Goal: Task Accomplishment & Management: Use online tool/utility

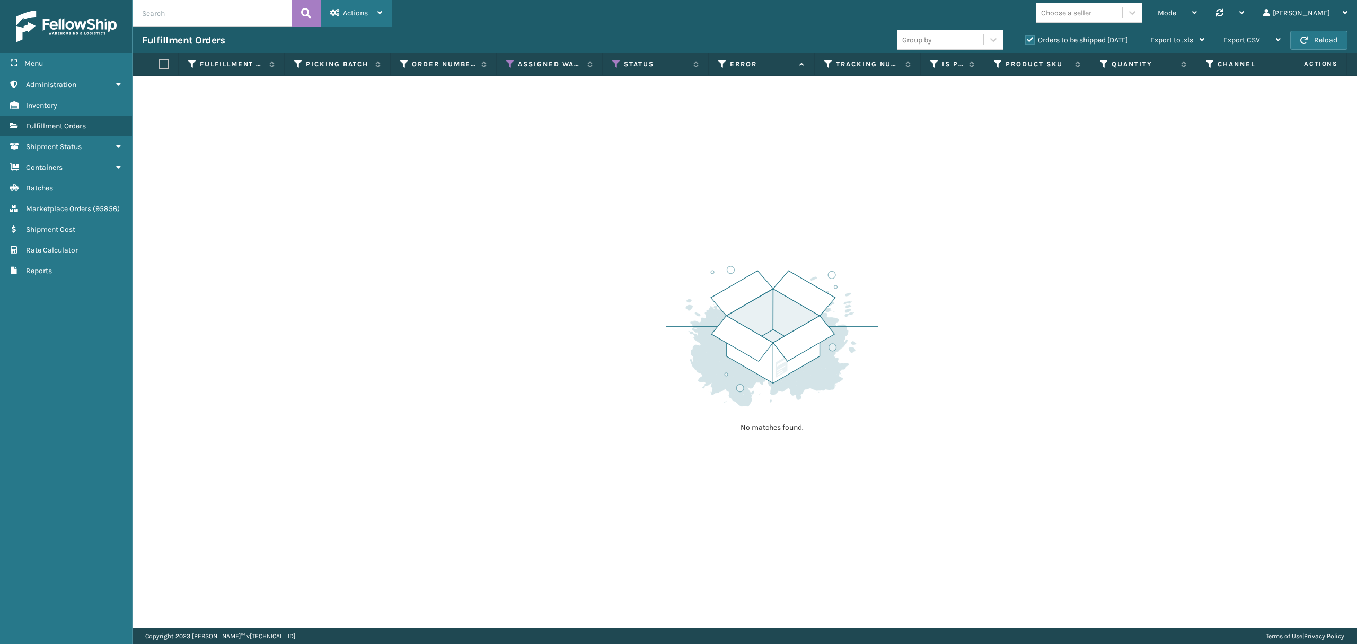
click at [355, 11] on span "Actions" at bounding box center [355, 12] width 25 height 9
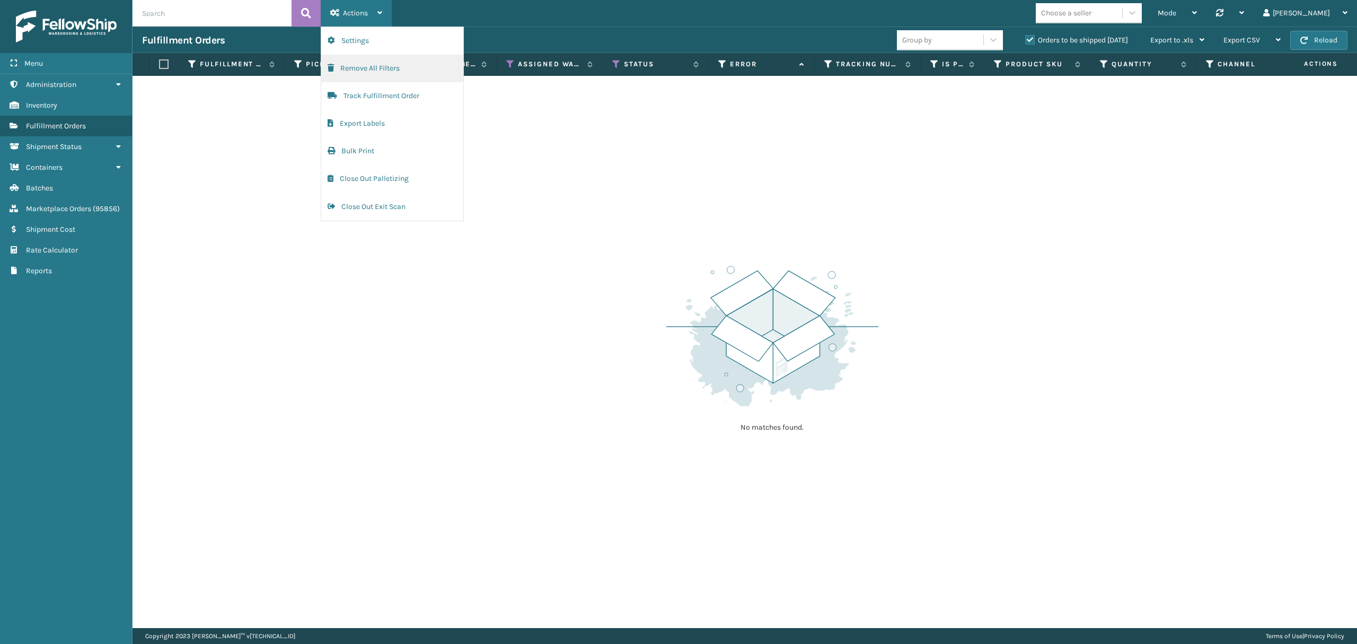
click at [411, 72] on button "Remove All Filters" at bounding box center [392, 69] width 142 height 28
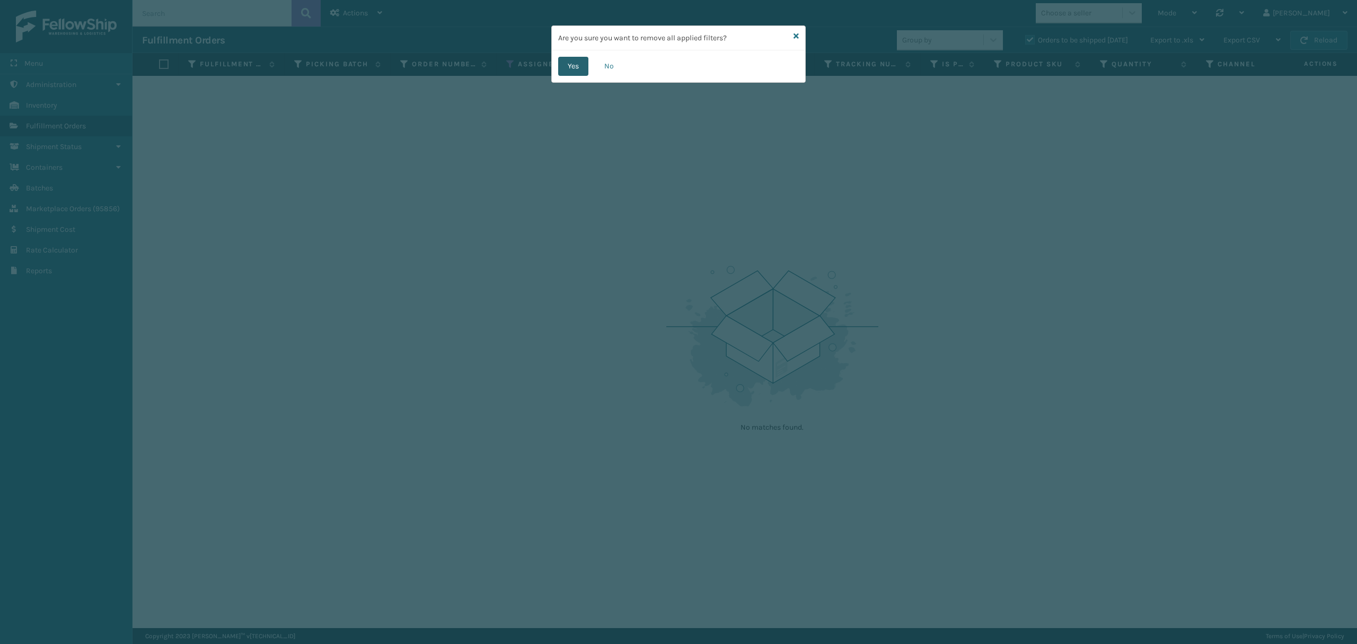
click at [567, 71] on button "Yes" at bounding box center [573, 66] width 30 height 19
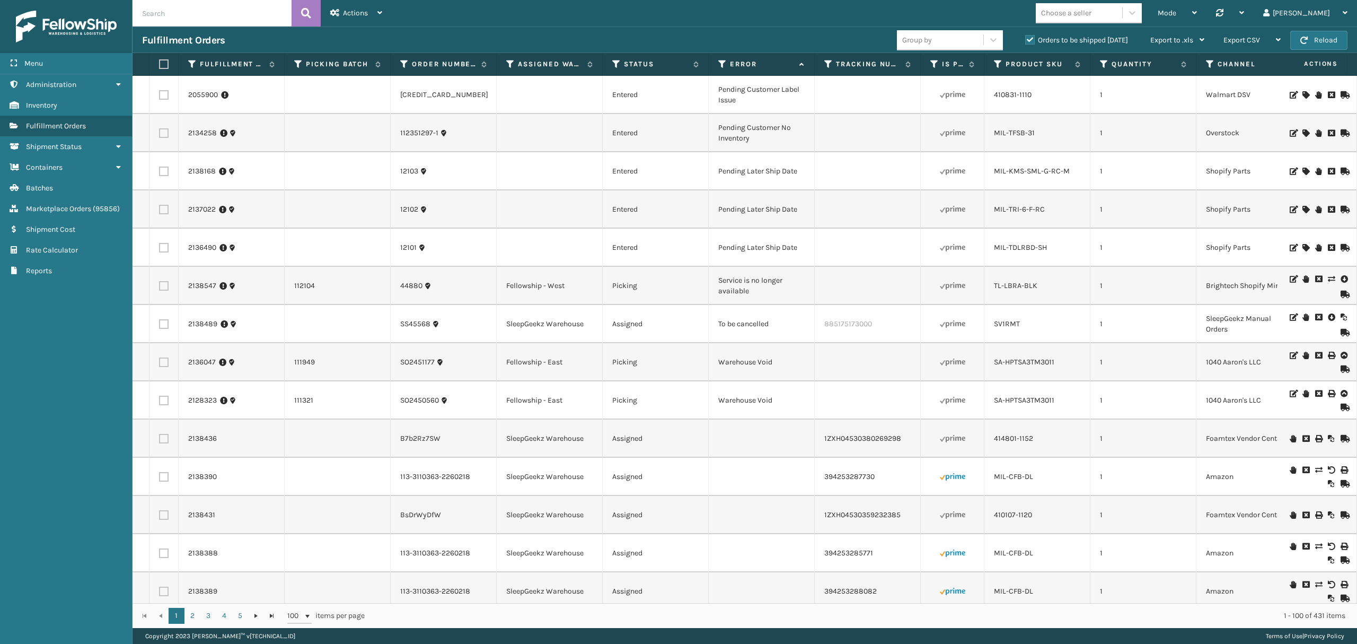
click at [236, 13] on input "text" at bounding box center [212, 13] width 159 height 27
paste input "2109158, 2110721, 2111819, 2112138, 2112219, 2112446, 2112867, 2114043, 2114045…"
type input "2109158, 2110721, 2111819, 2112138, 2112219, 2112446, 2112867, 2114043, 2114045…"
click at [308, 17] on icon at bounding box center [306, 13] width 10 height 16
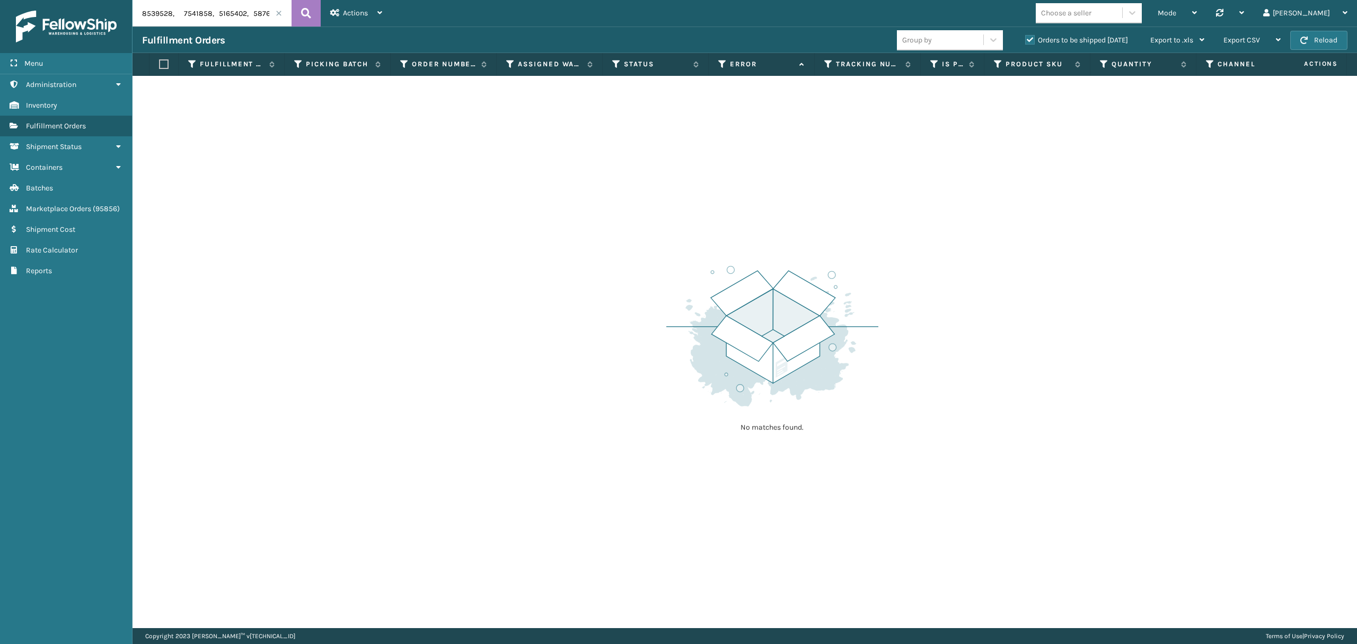
click at [1029, 42] on label "Orders to be shipped [DATE]" at bounding box center [1076, 40] width 103 height 9
click at [1026, 41] on input "Orders to be shipped [DATE]" at bounding box center [1025, 37] width 1 height 7
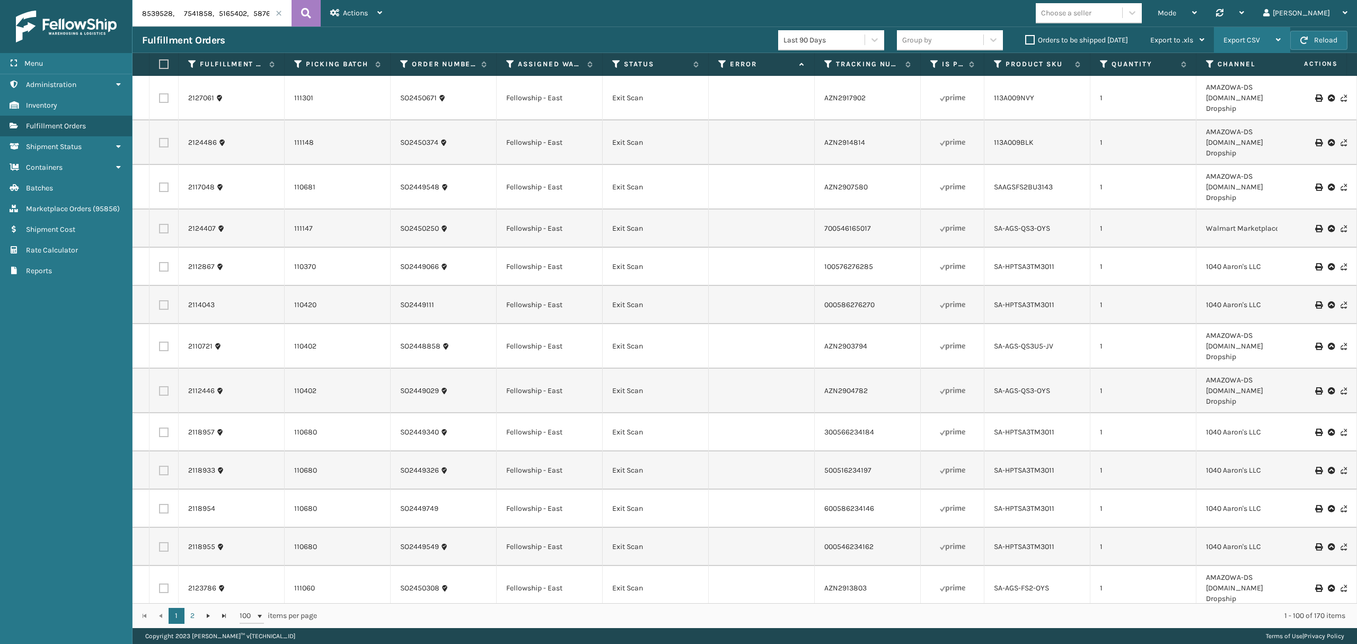
click at [1270, 36] on div "Export CSV" at bounding box center [1251, 40] width 57 height 27
click at [1231, 85] on li "Export All Pages" at bounding box center [1219, 97] width 142 height 29
